Goal: Information Seeking & Learning: Learn about a topic

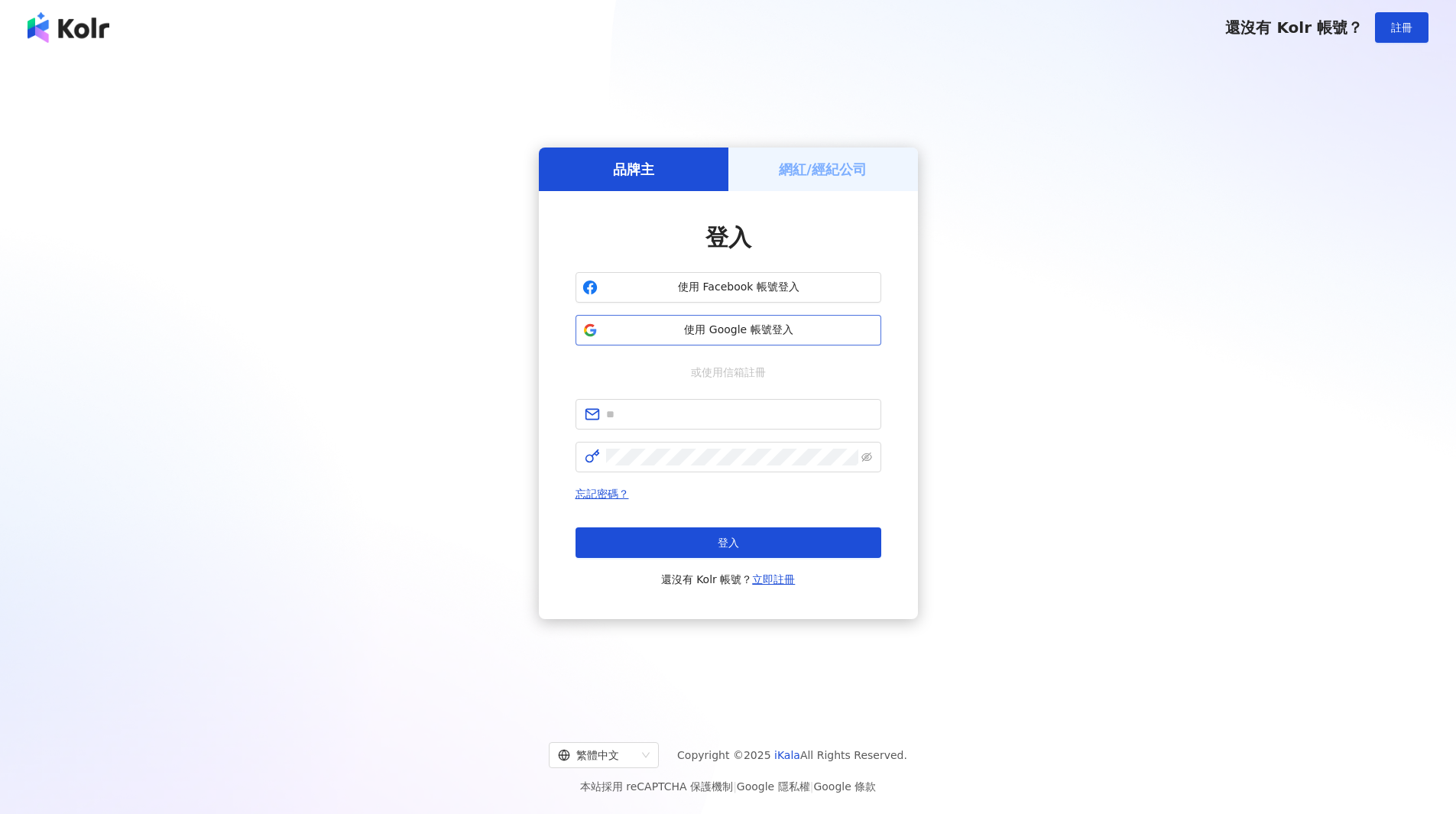
click at [678, 331] on span "使用 Google 帳號登入" at bounding box center [739, 330] width 271 height 15
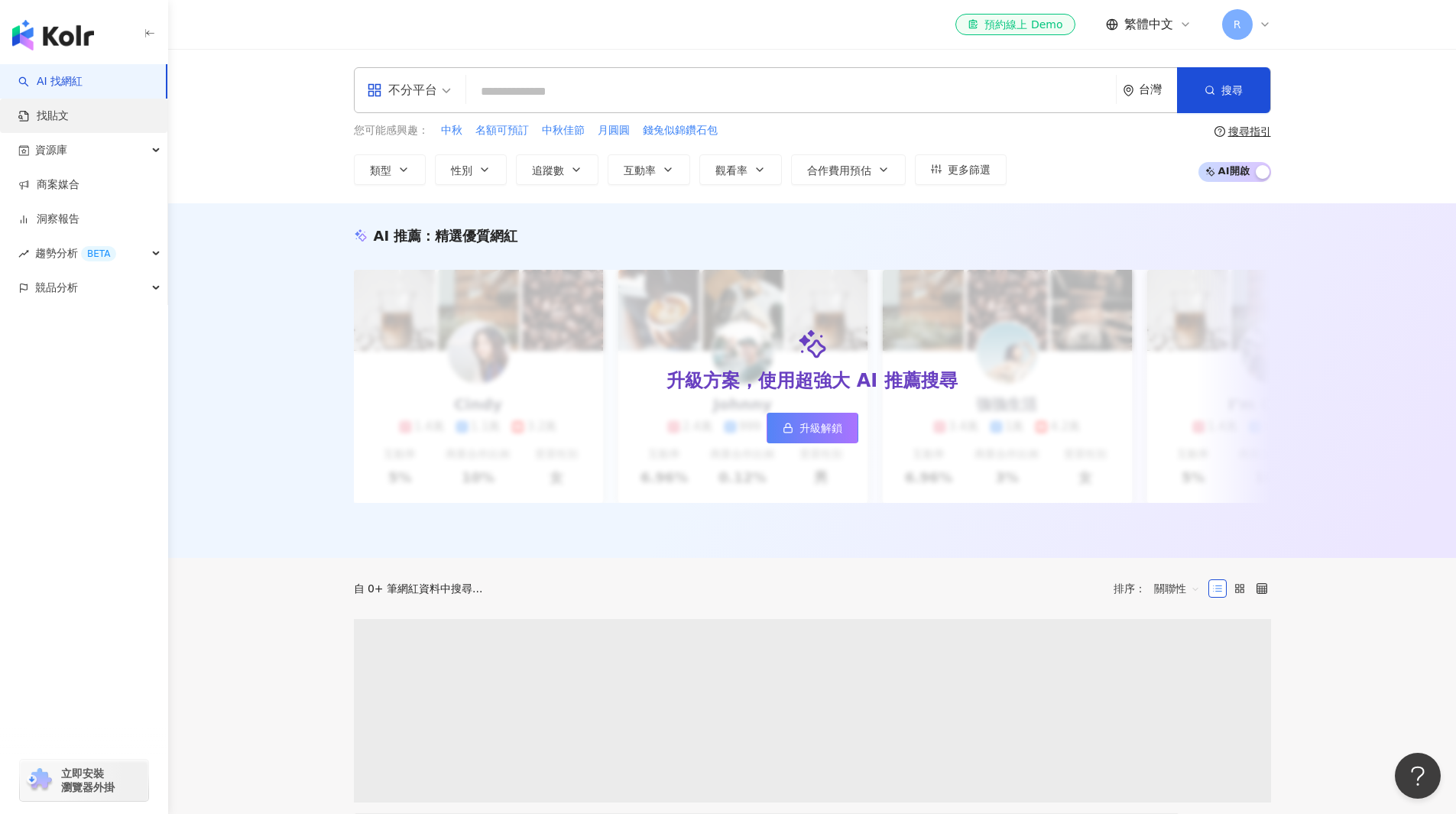
click at [69, 124] on link "找貼文" at bounding box center [43, 115] width 50 height 15
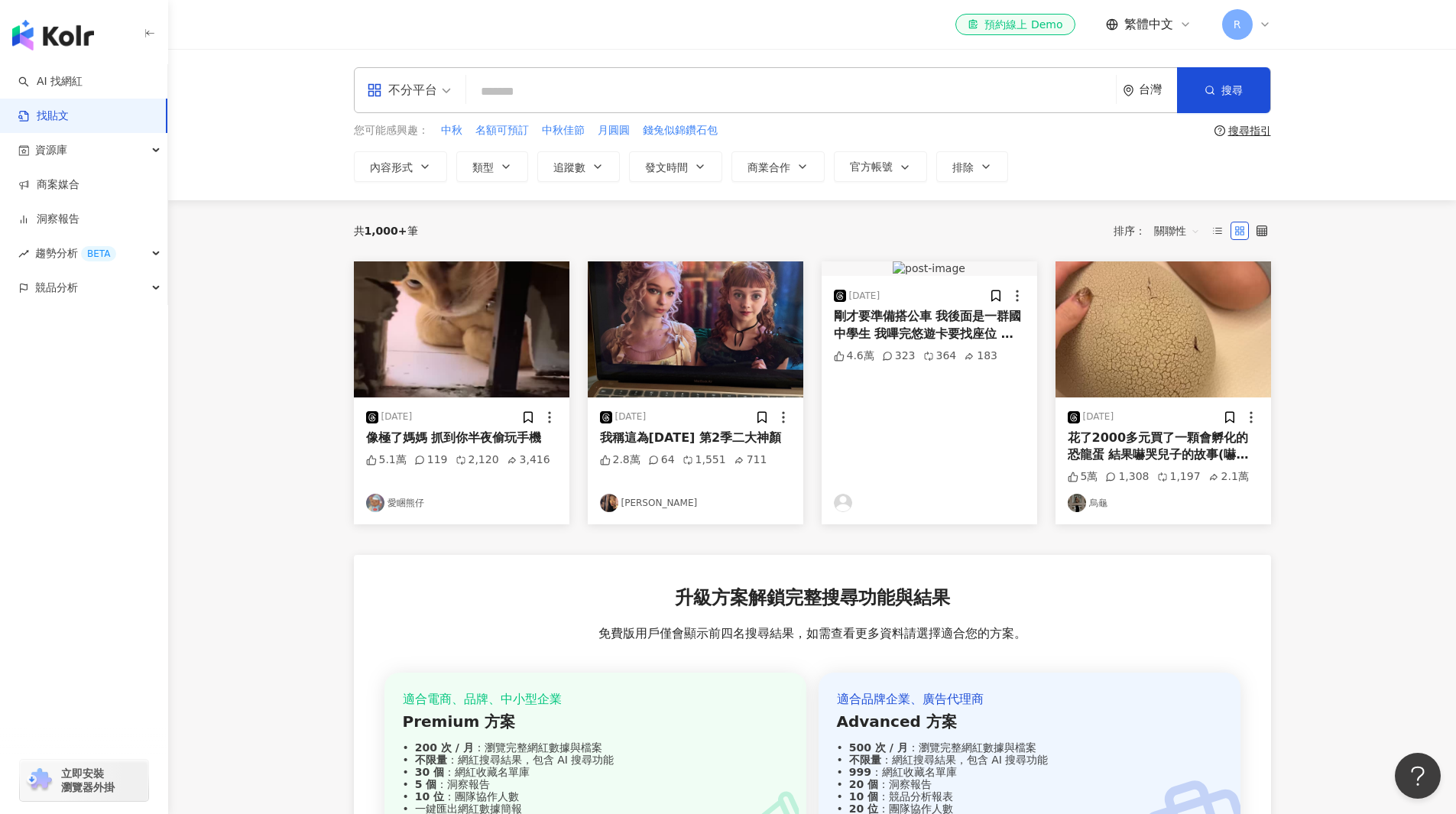
click at [449, 91] on span "不分平台" at bounding box center [409, 91] width 84 height 25
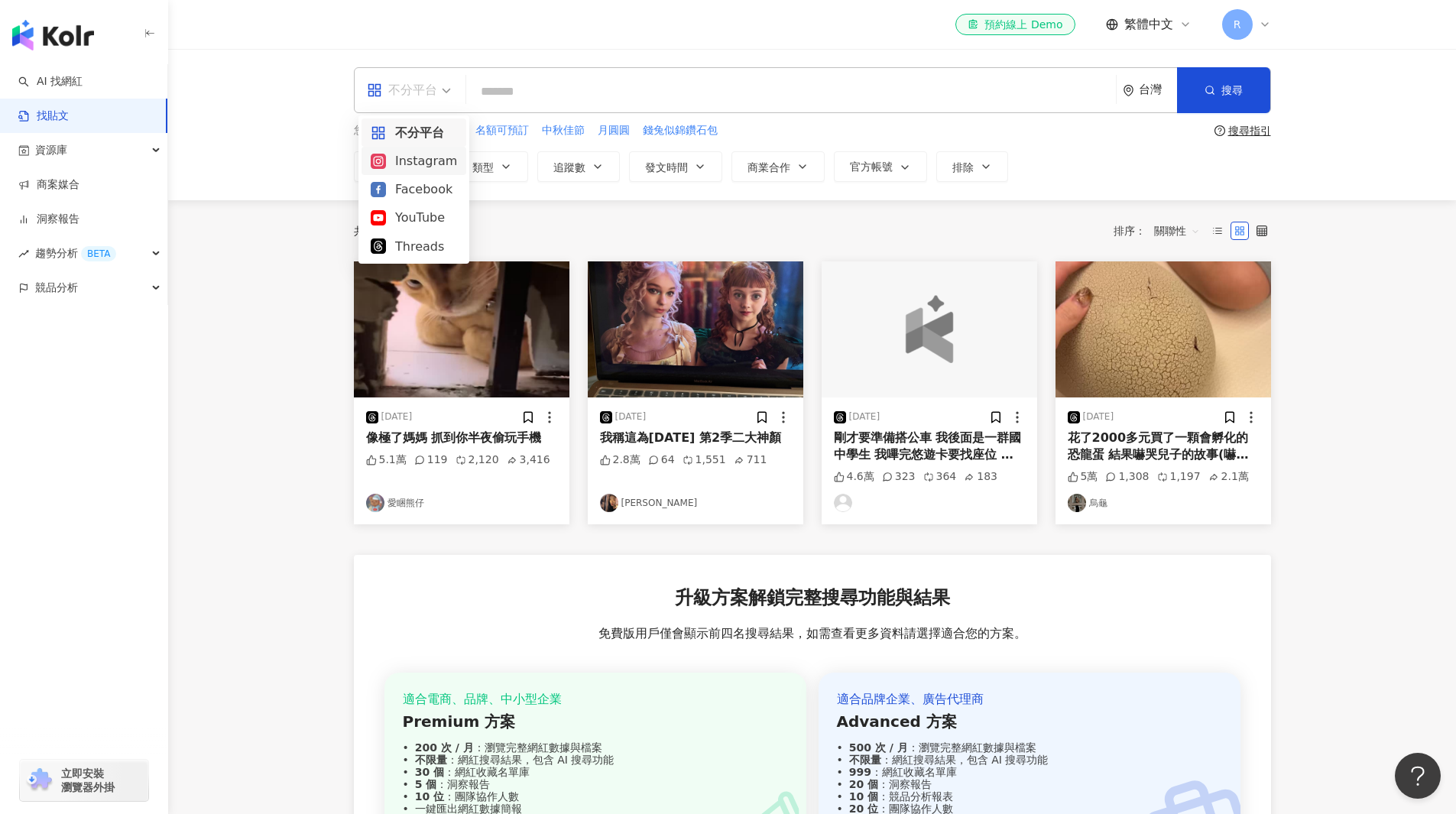
click at [433, 171] on div "Instagram" at bounding box center [414, 161] width 86 height 19
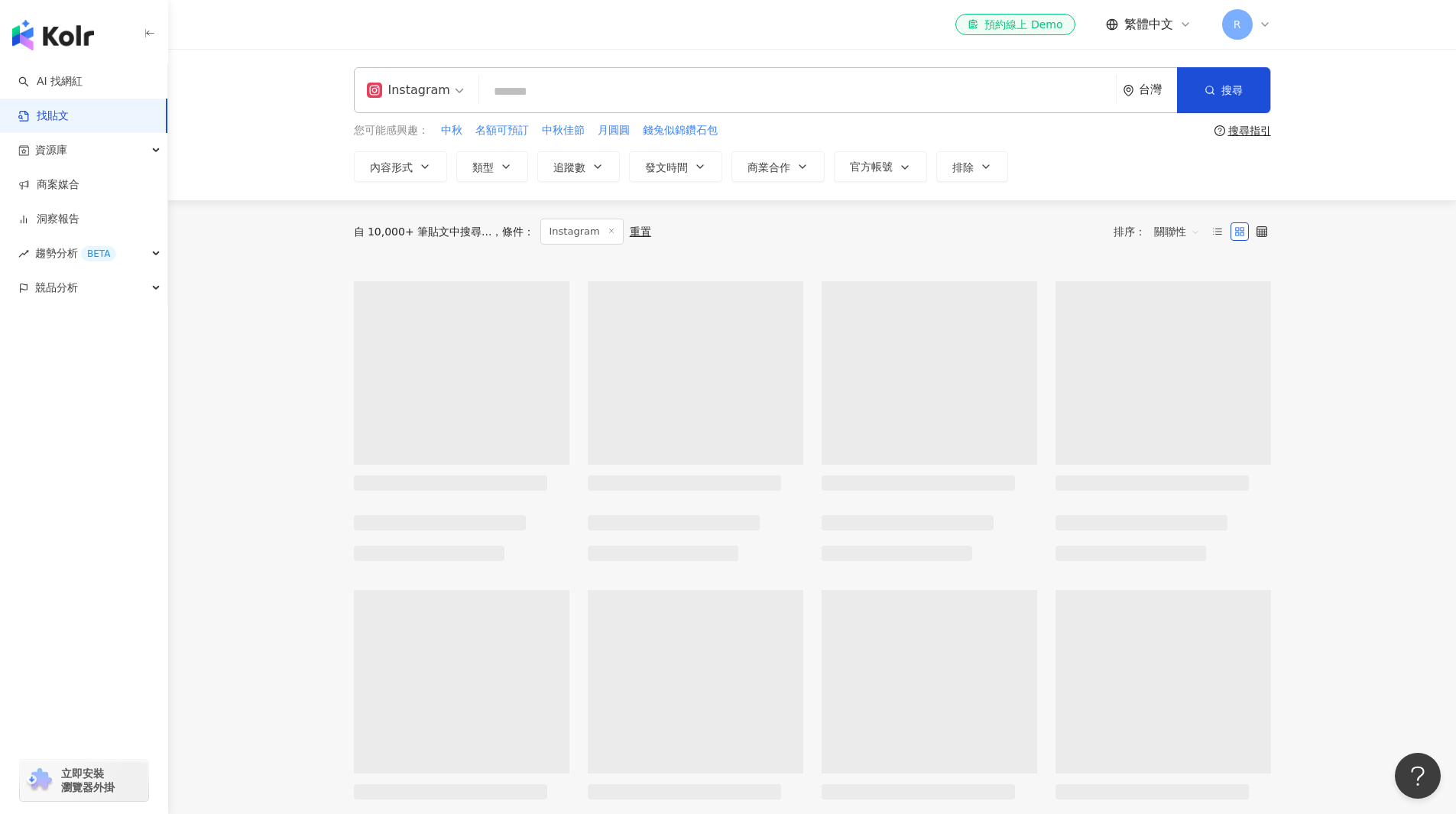
click at [519, 91] on input "search" at bounding box center [797, 91] width 624 height 33
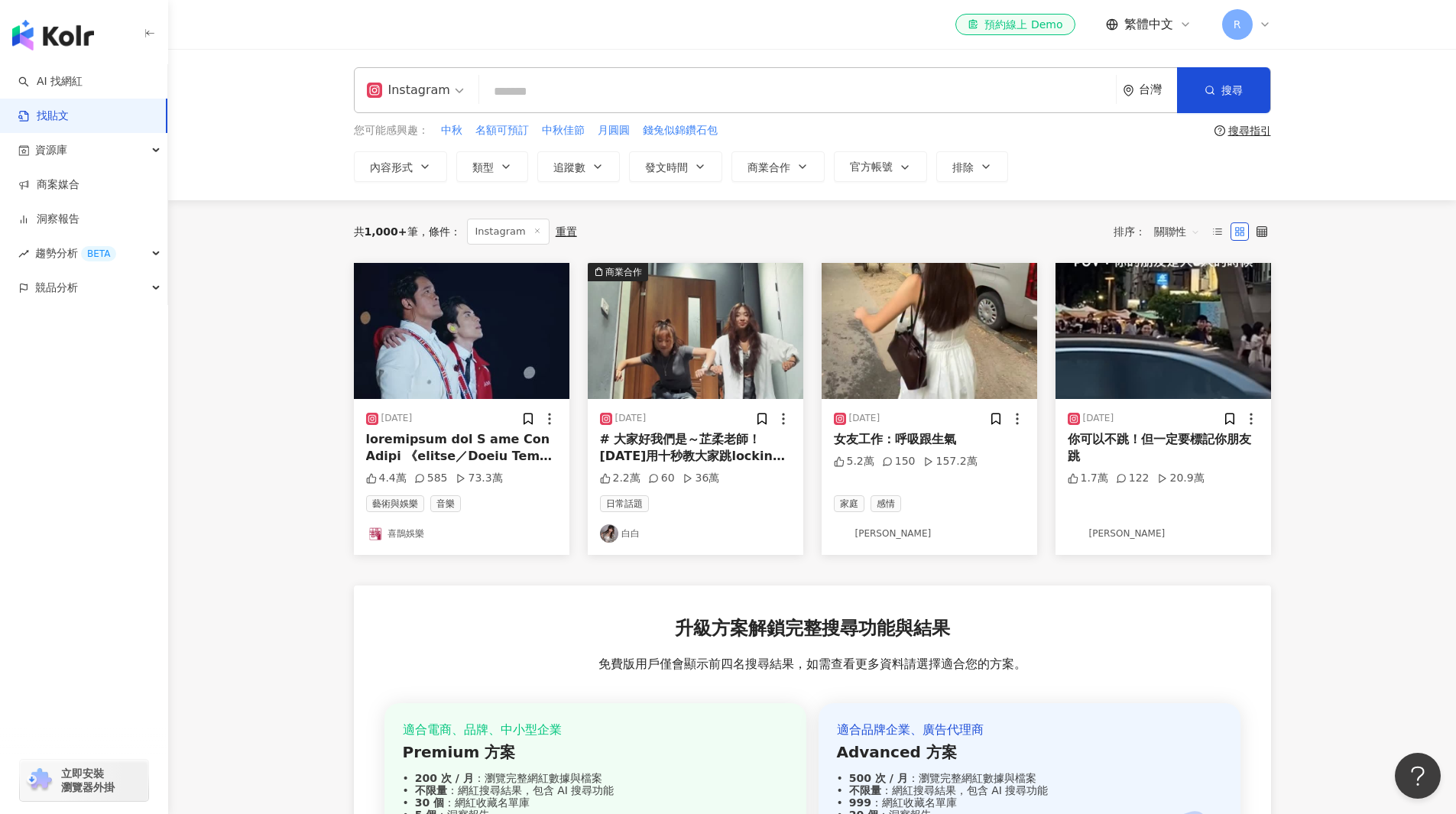
type input "*"
type input "***"
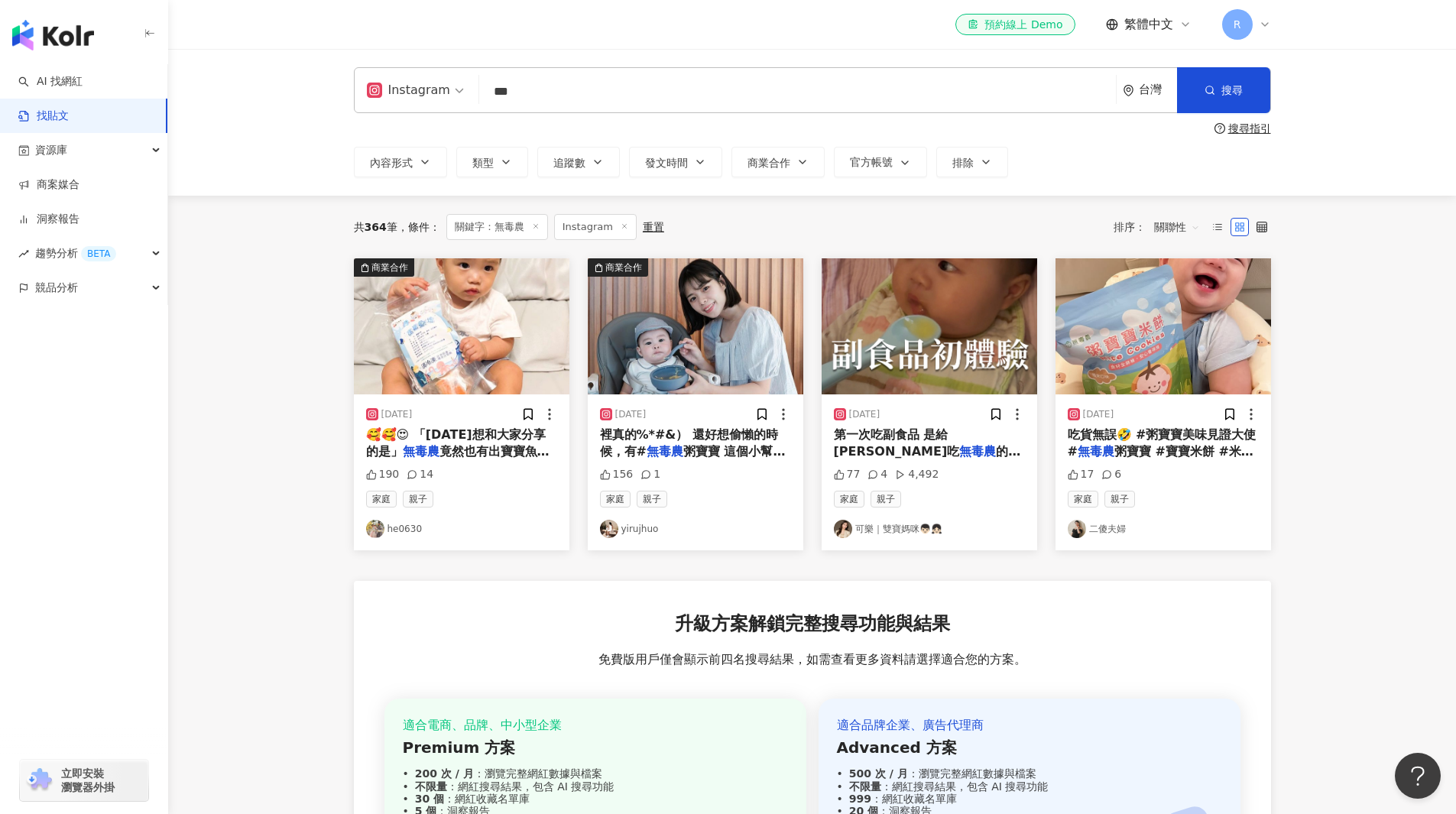
drag, startPoint x: 477, startPoint y: 447, endPoint x: 445, endPoint y: 454, distance: 32.8
click at [445, 454] on span "竟然也有出寶寶魚片了.ᐟ‪.ᐟ" at bounding box center [457, 460] width 184 height 32
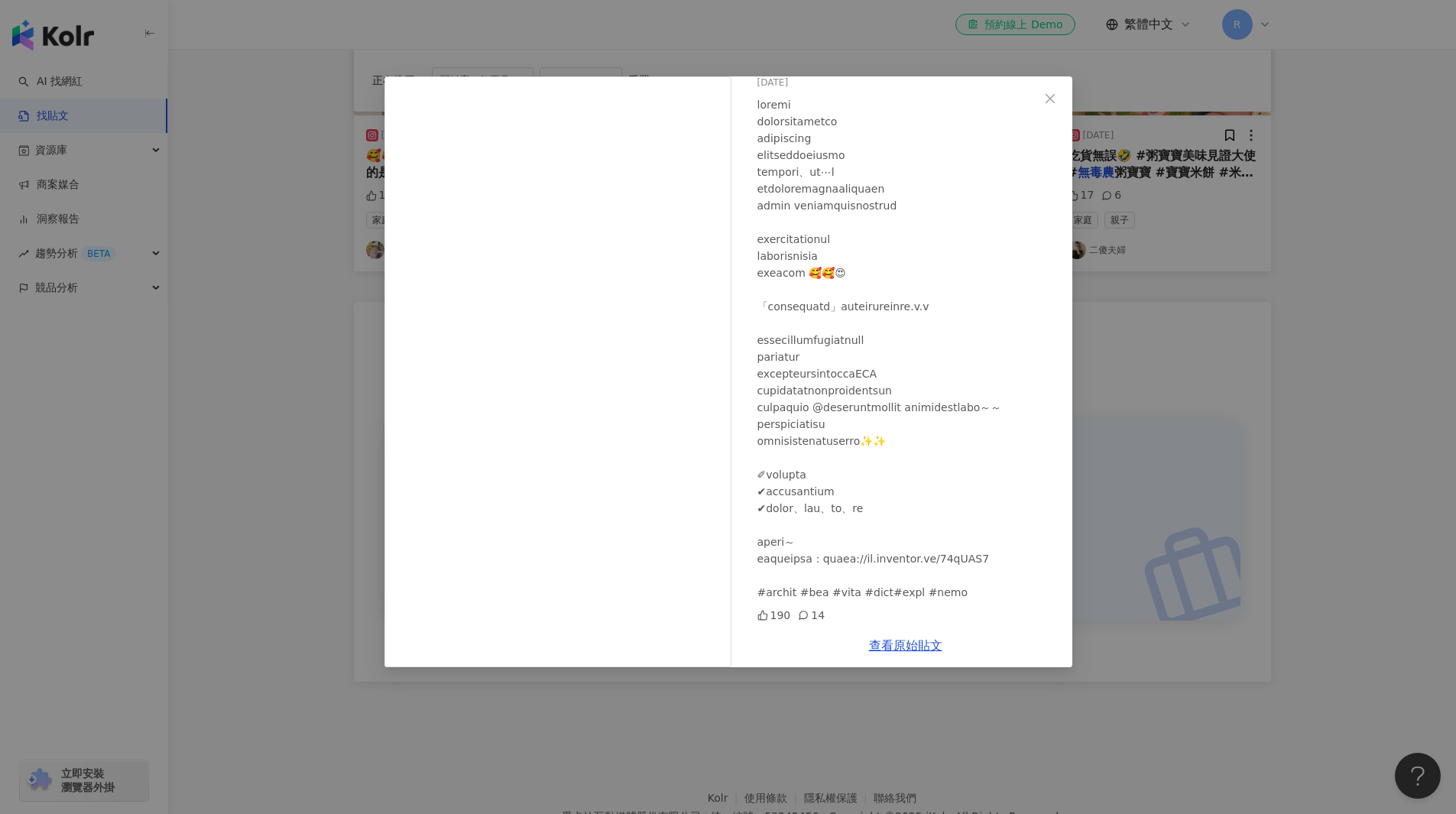
scroll to position [354, 0]
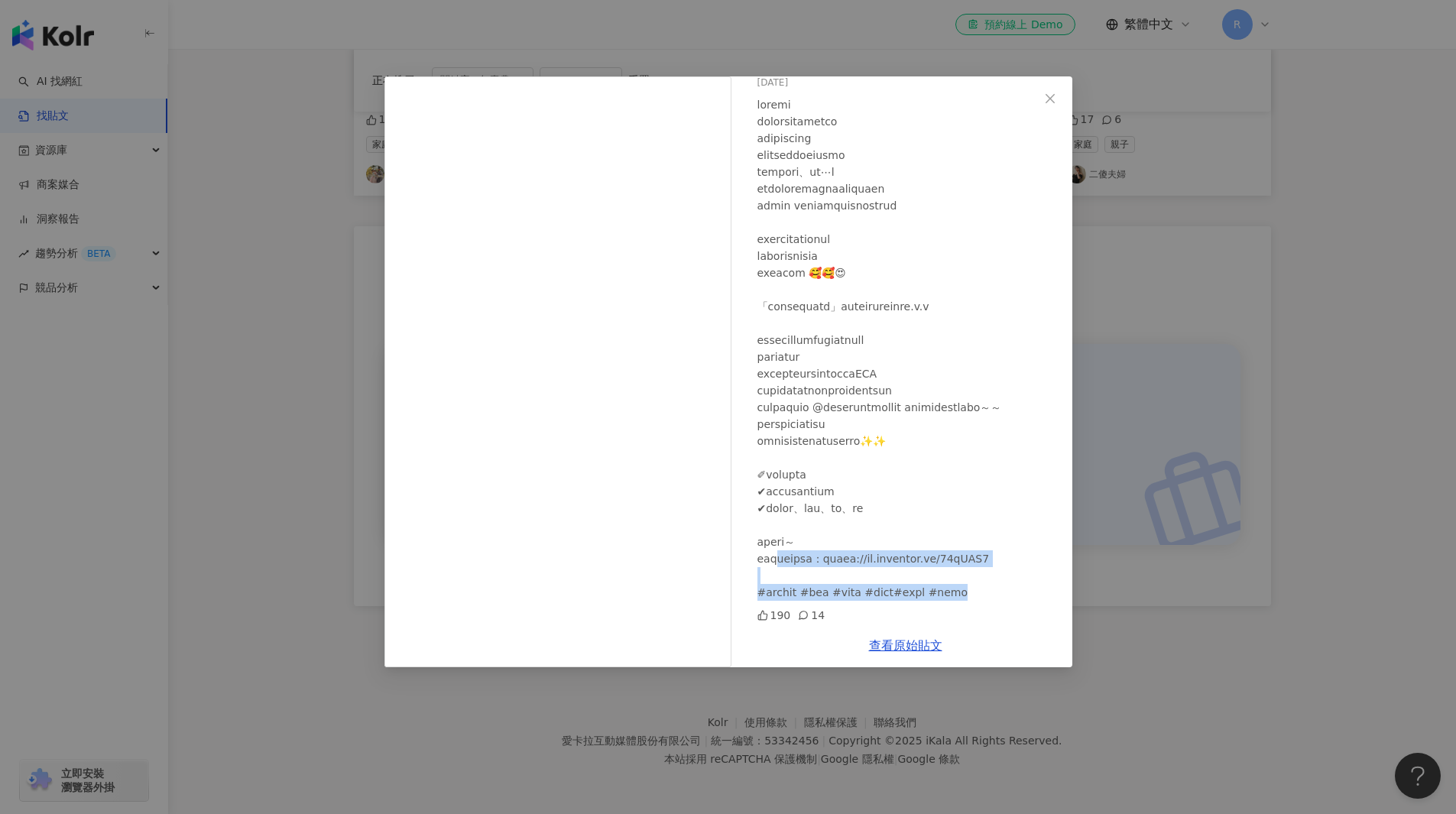
drag, startPoint x: 789, startPoint y: 544, endPoint x: 864, endPoint y: 599, distance: 93.0
click at [864, 599] on div at bounding box center [909, 349] width 302 height 505
click at [861, 588] on div at bounding box center [909, 349] width 302 height 505
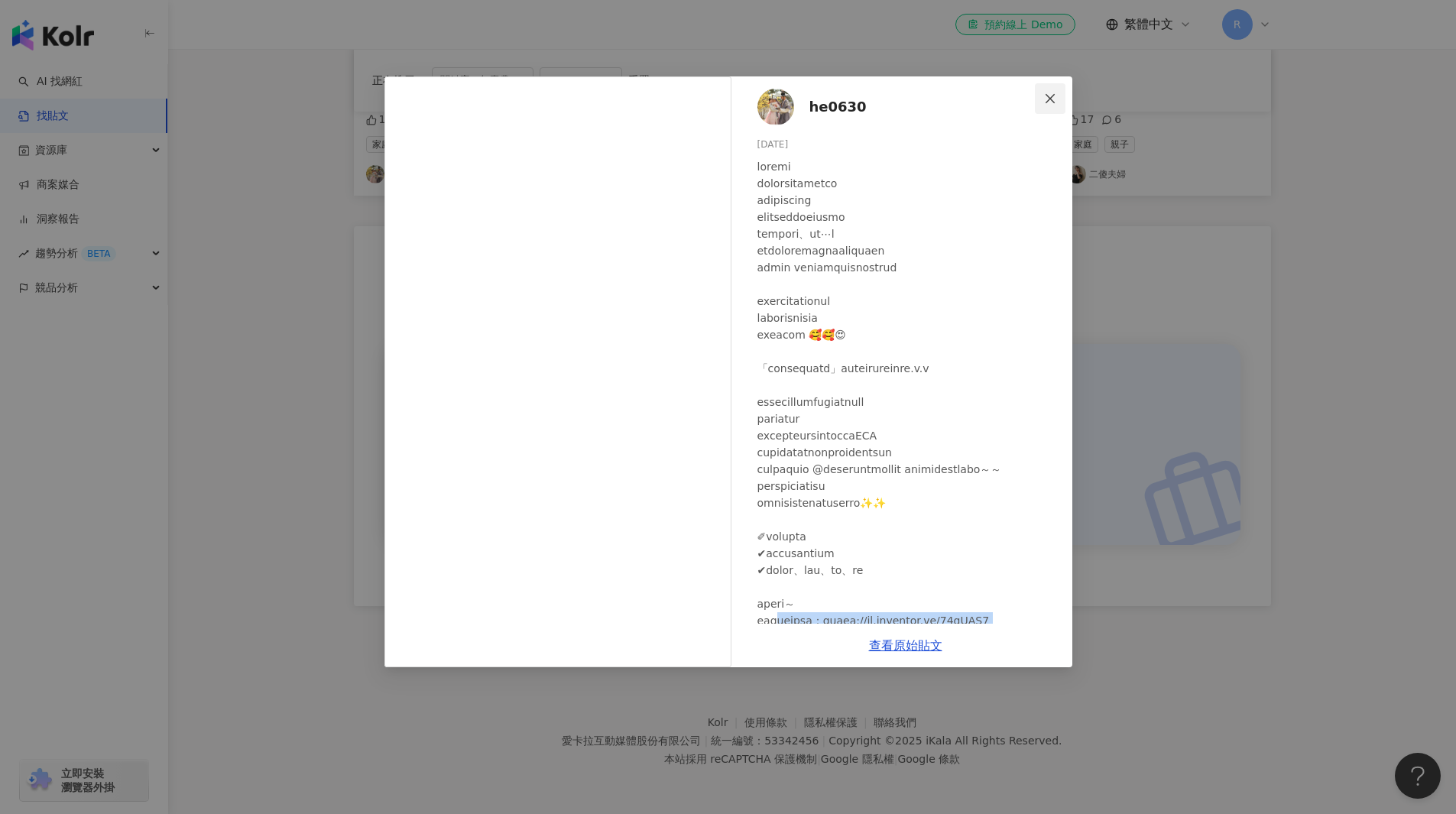
click at [1053, 102] on icon "close" at bounding box center [1050, 98] width 9 height 9
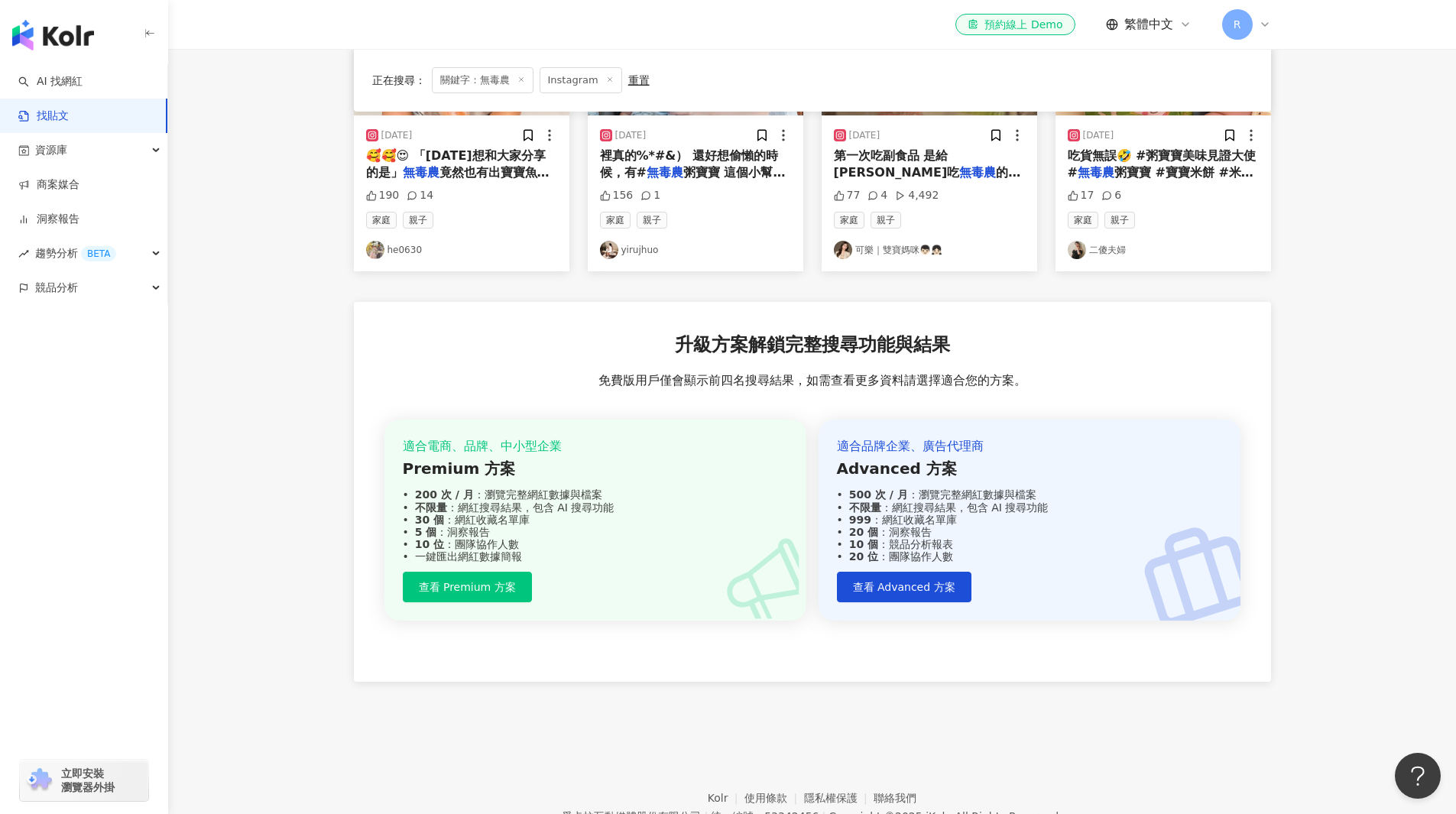
scroll to position [49, 0]
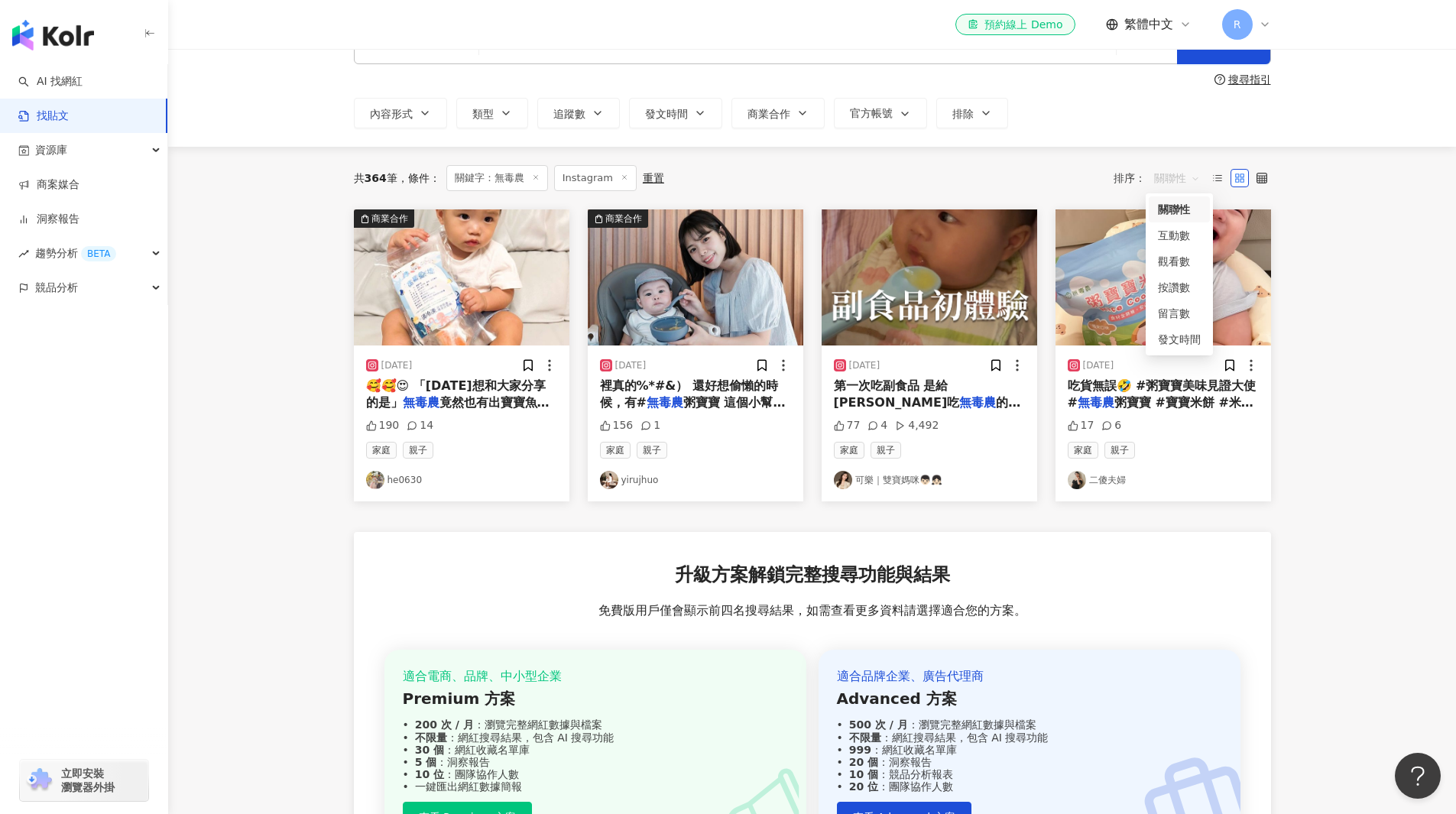
click at [1178, 178] on span "關聯性" at bounding box center [1177, 178] width 46 height 25
click at [1179, 339] on div "發文時間" at bounding box center [1179, 338] width 43 height 17
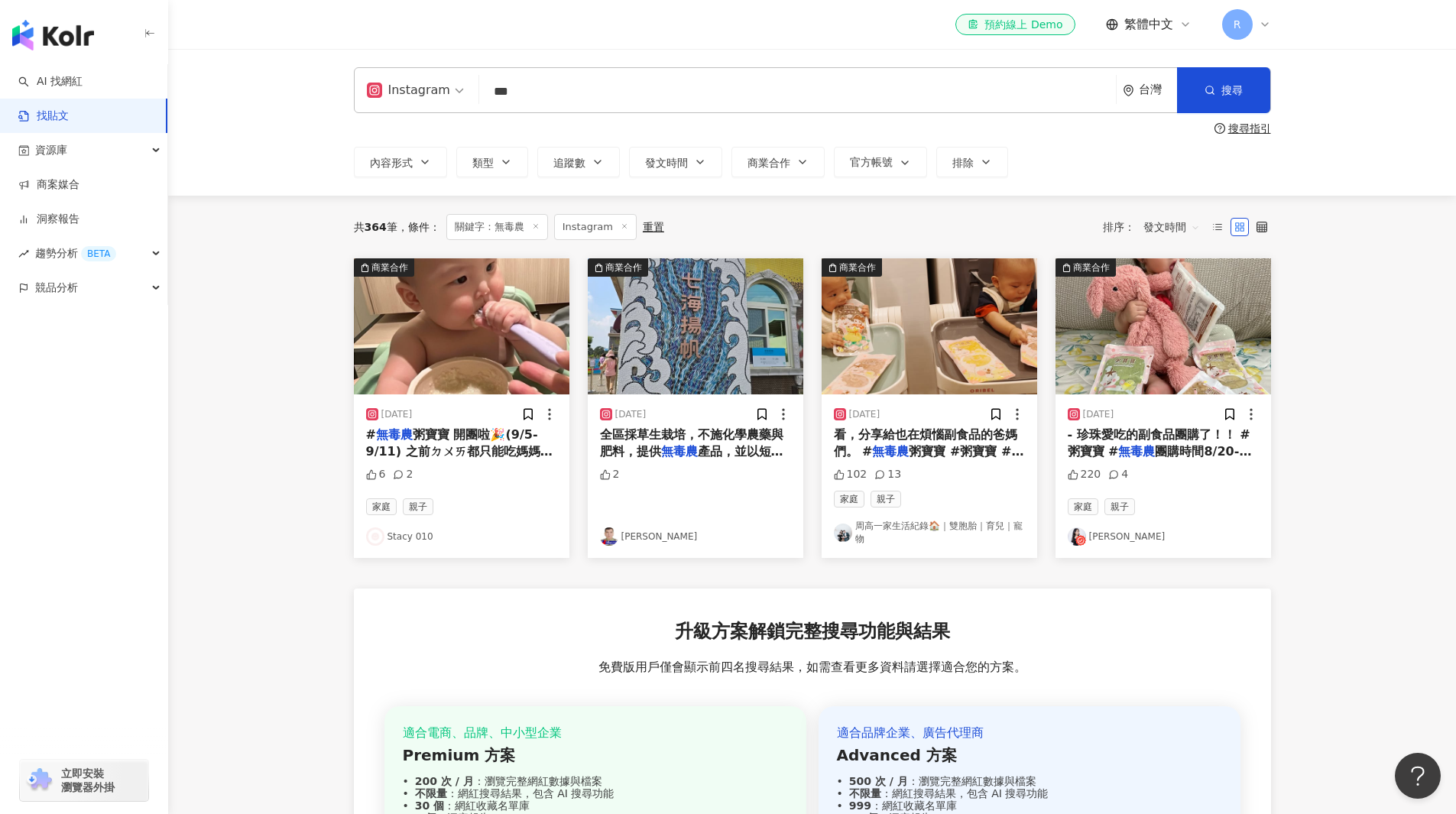
click at [480, 459] on span "粥寶寶 開團啦🎉(9/5-9/11) 之前ㄉㄨㄞ都只能吃媽媽的充滿愛心的暗黑料理 趁著要北上外宿，開始爬文找可攜帶的寶寶粥 Alisa 選擇 #" at bounding box center [460, 469] width 188 height 84
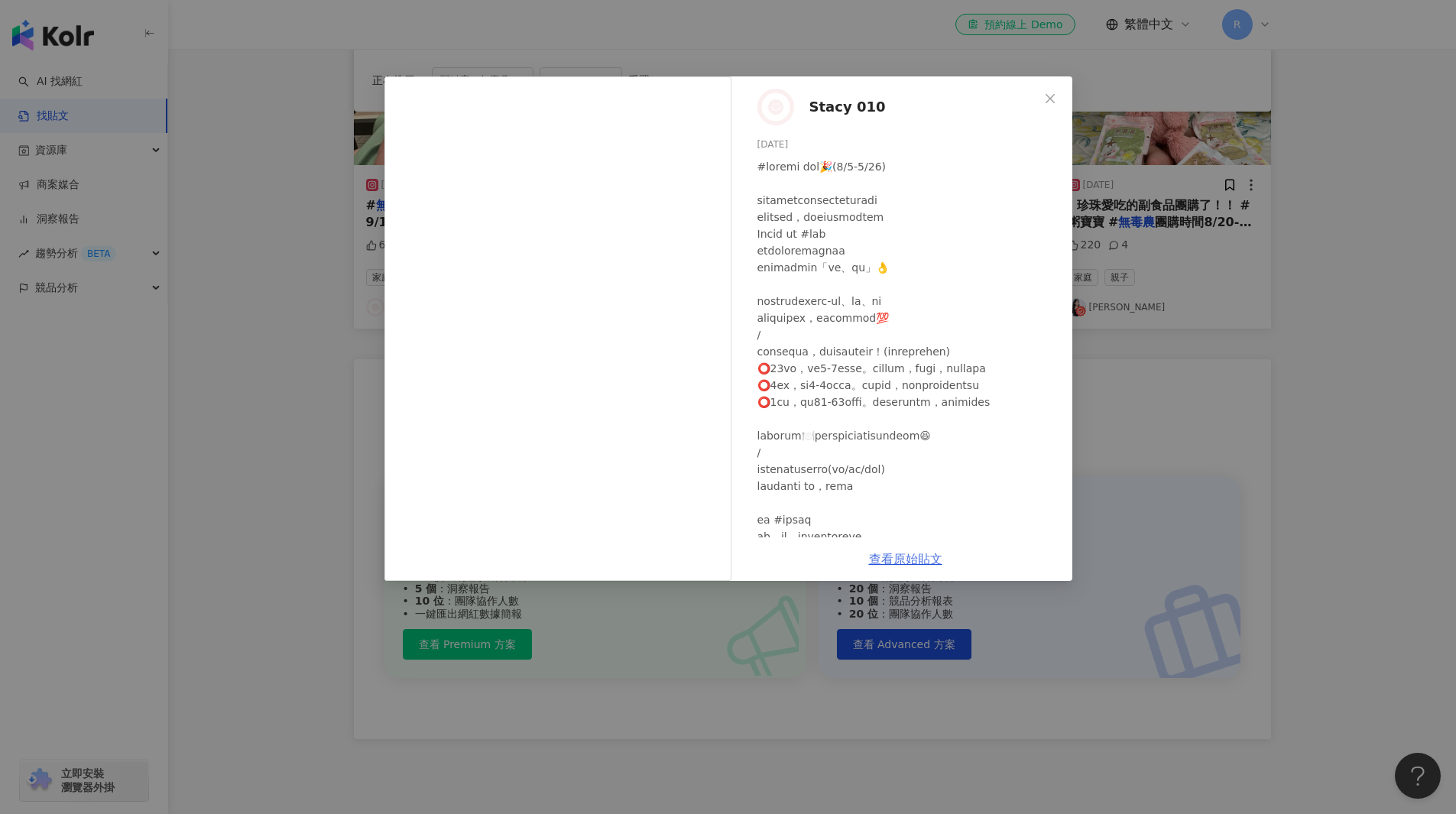
click at [898, 563] on link "查看原始貼文" at bounding box center [905, 559] width 73 height 15
click at [1258, 371] on div "Stacy 010 [DATE] 6 2 查看原始貼文" at bounding box center [728, 407] width 1456 height 814
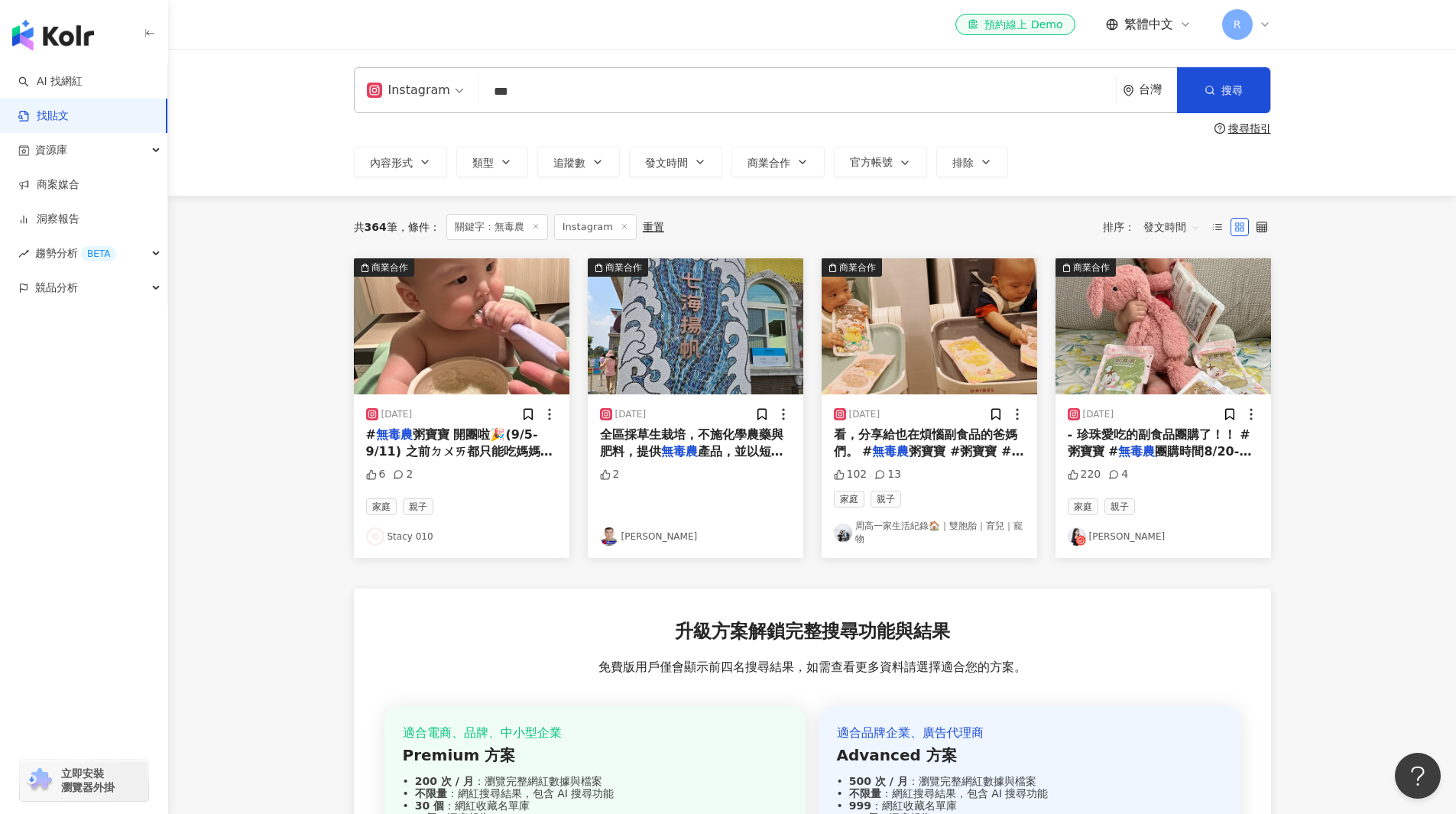
click at [1085, 459] on span "- 珍珠愛吃的副食品團購了！！ #粥寶寶 #" at bounding box center [1159, 443] width 183 height 32
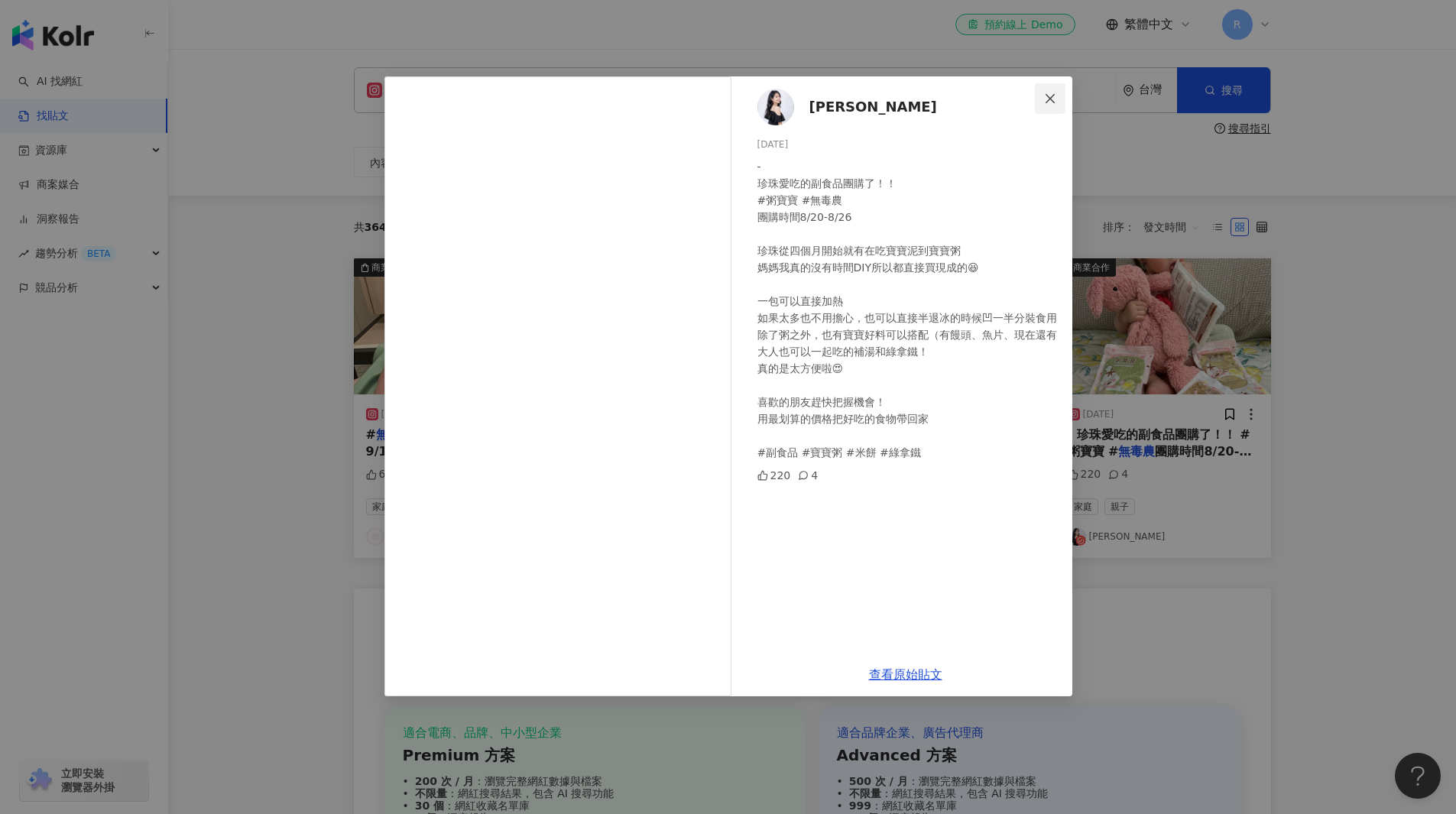
click at [1047, 98] on icon "close" at bounding box center [1051, 98] width 12 height 12
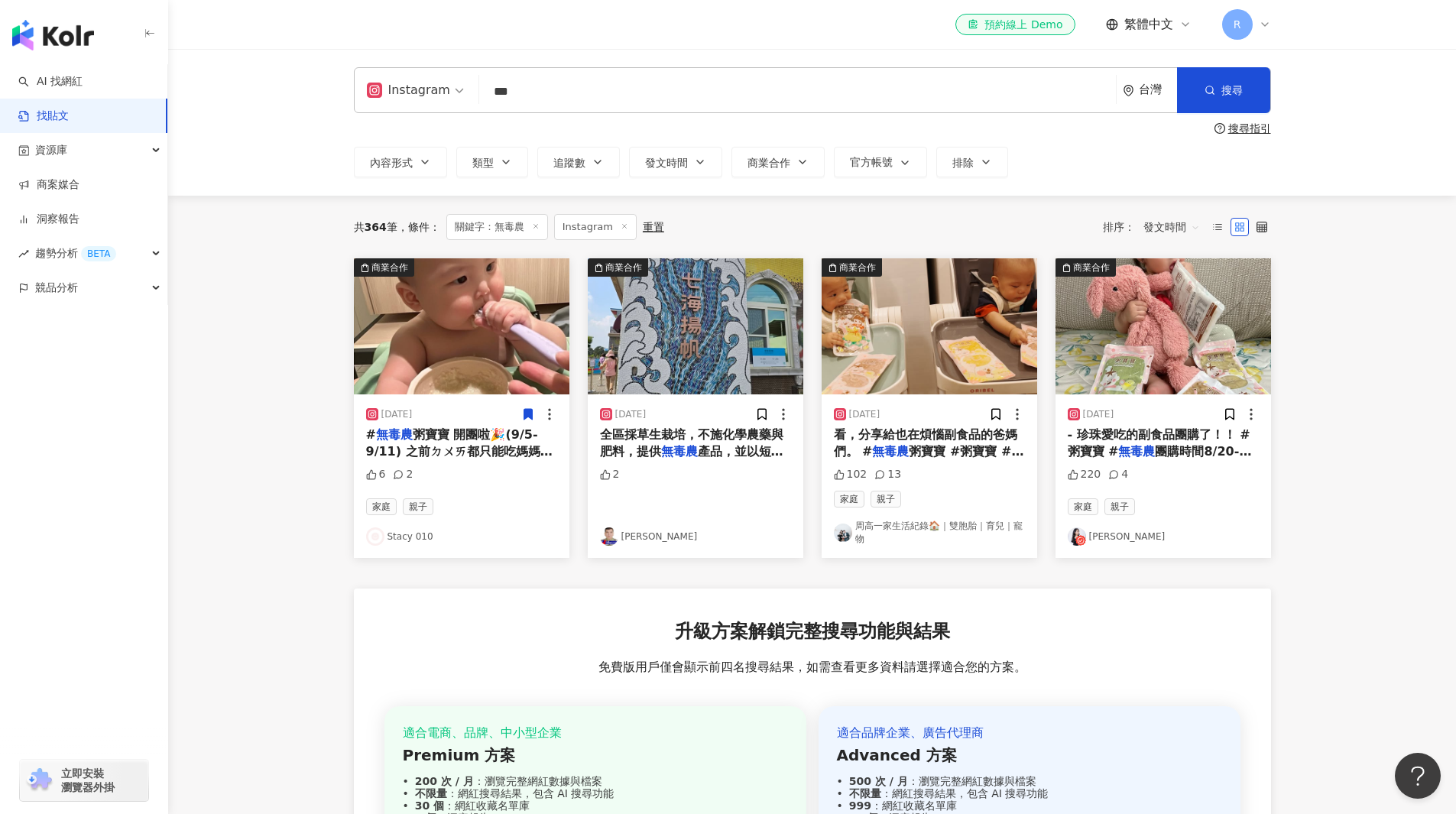
click at [980, 459] on span "粥寶寶 #粥寶寶 #大富翁粥試吃員" at bounding box center [928, 460] width 190 height 32
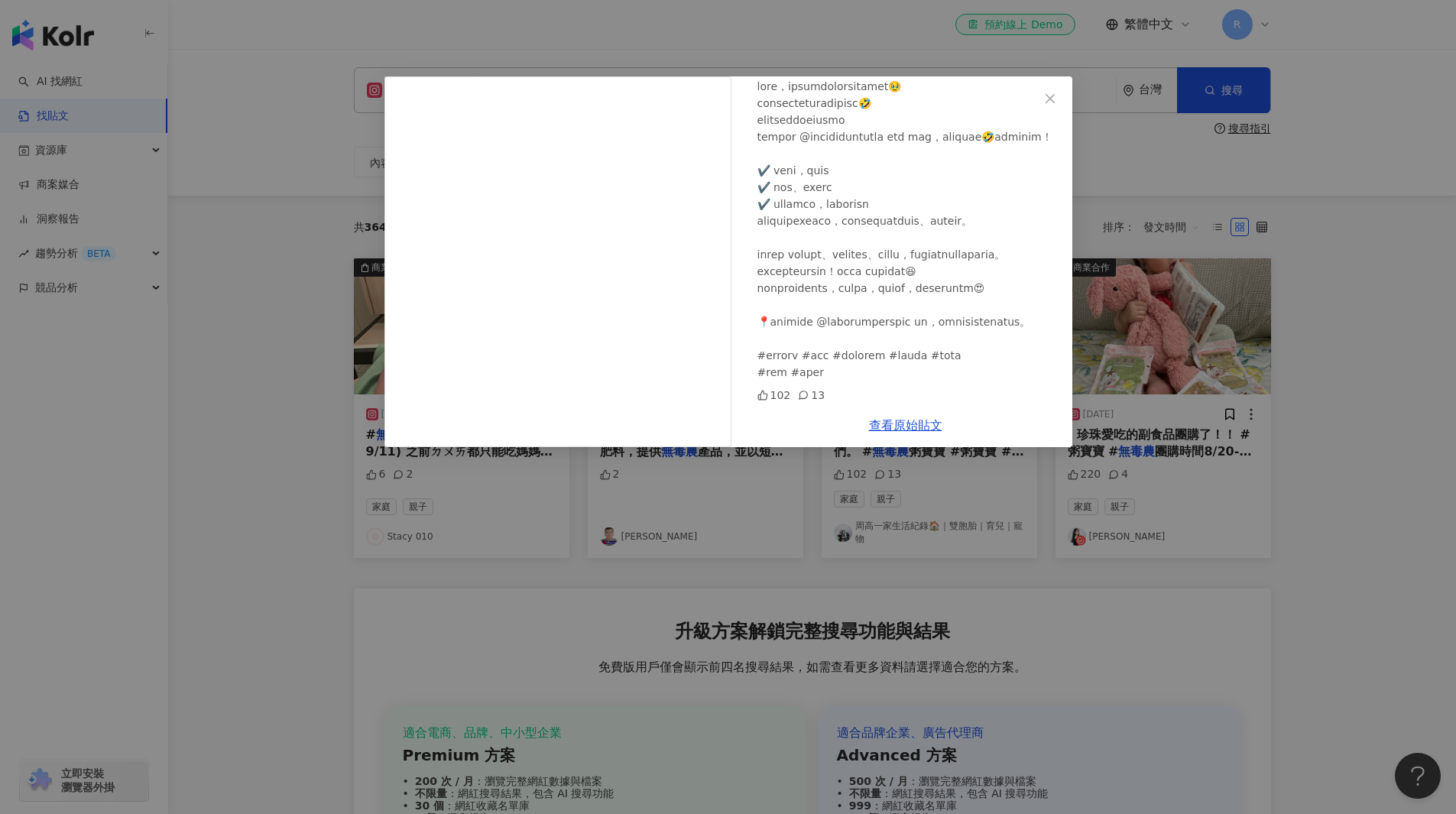
scroll to position [204, 0]
click at [1131, 456] on div "[PERSON_NAME]生活紀錄🏠｜雙胞胎｜育兒｜寵物 [DATE] 102 13 查看原始貼文" at bounding box center [728, 407] width 1456 height 814
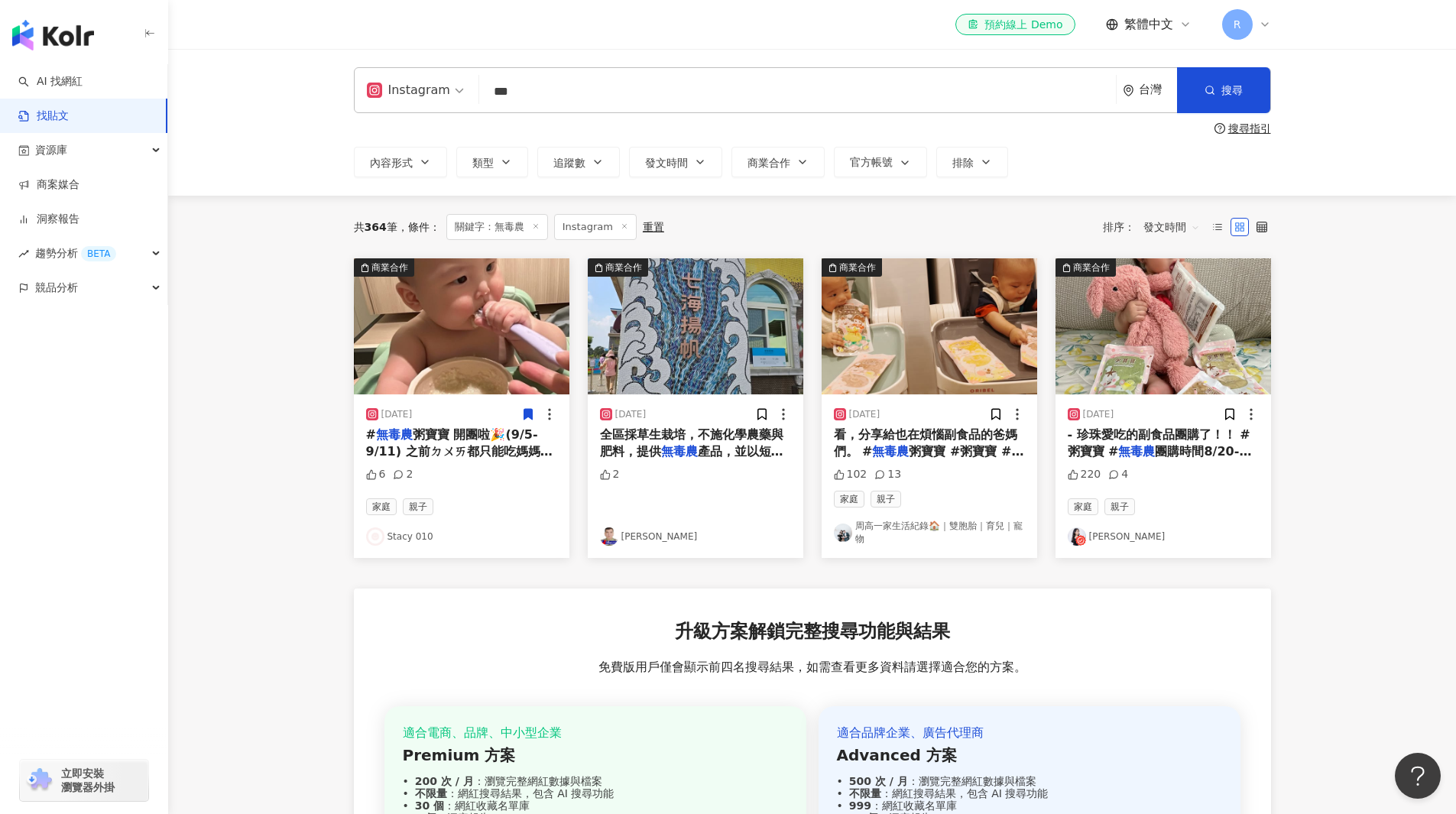
click at [1137, 452] on mark "無毒農" at bounding box center [1137, 451] width 37 height 15
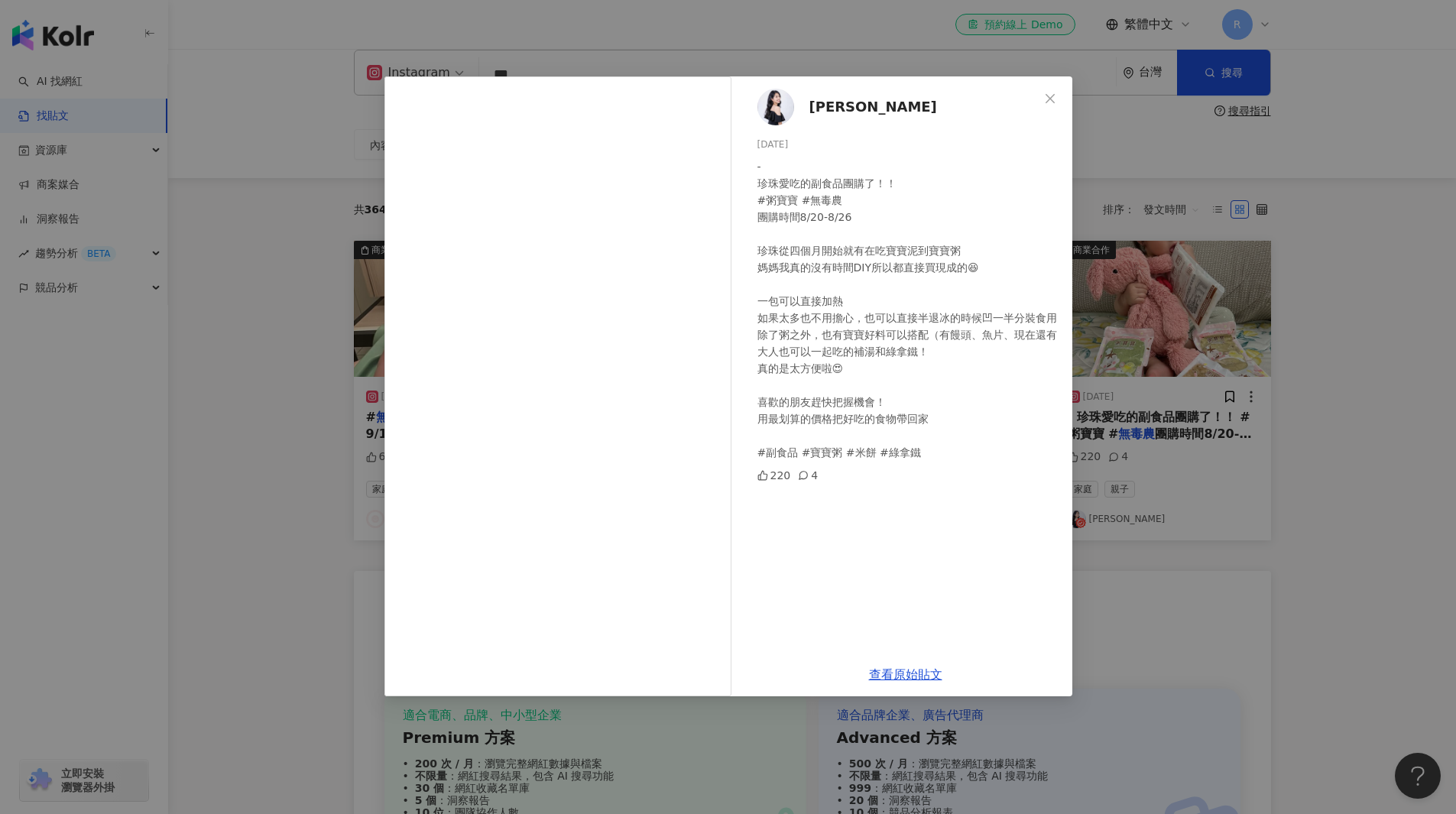
scroll to position [0, 0]
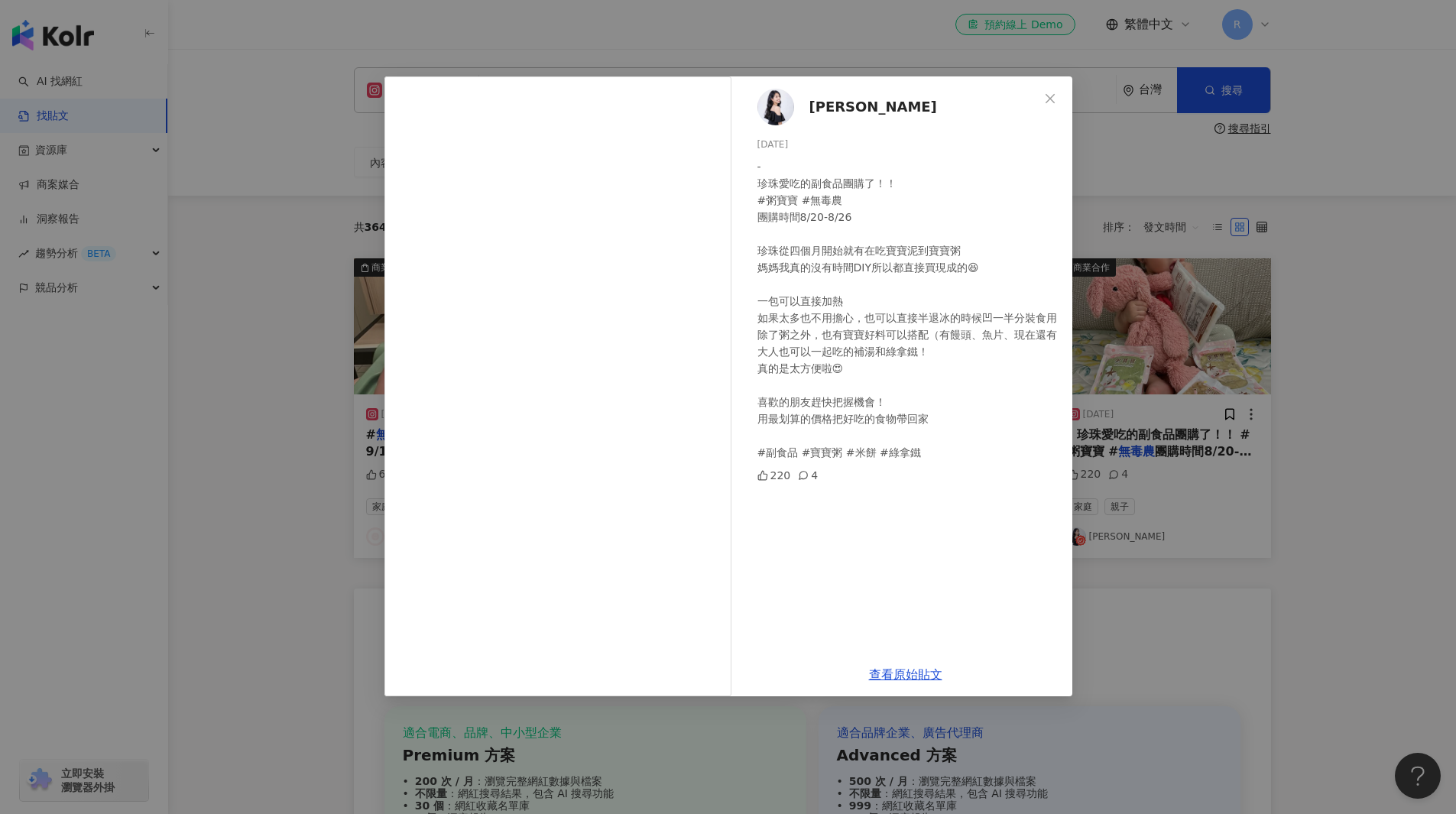
click at [1294, 352] on div "[PERSON_NAME] [DATE] - 珍珠愛吃的副食品團購了！！ #粥寶寶 #無毒農 團購時間8/20-8/26 珍珠從四個月開始就有在吃寶寶泥到寶寶…" at bounding box center [728, 407] width 1456 height 814
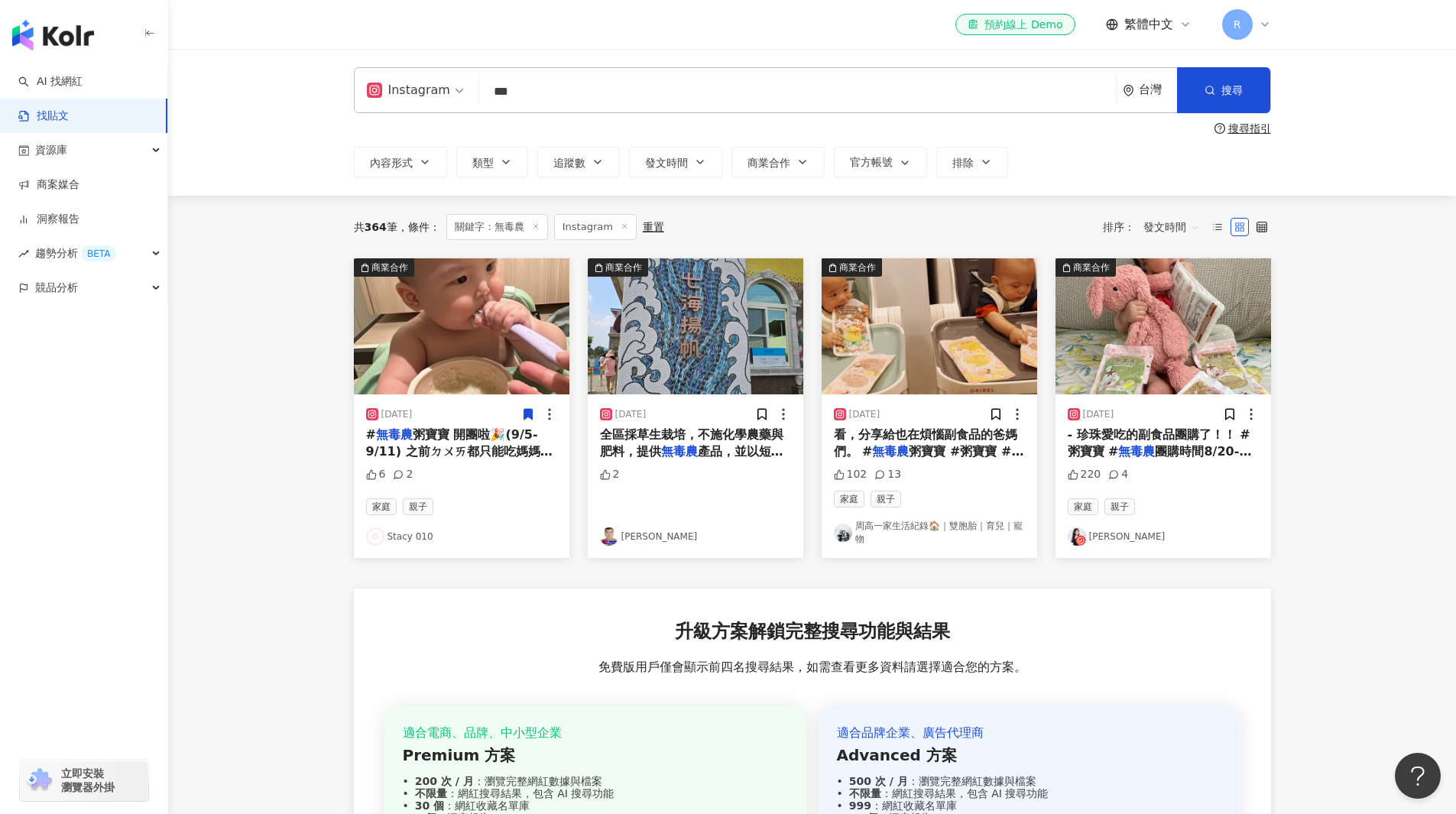
click at [656, 223] on div "重置" at bounding box center [653, 227] width 21 height 12
